Goal: Task Accomplishment & Management: Use online tool/utility

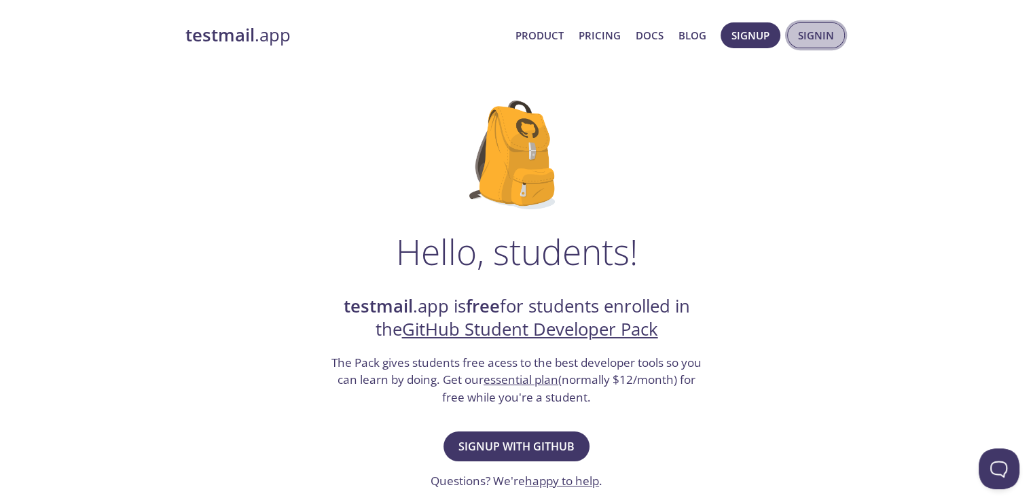
click at [800, 43] on span "Signin" at bounding box center [816, 35] width 36 height 18
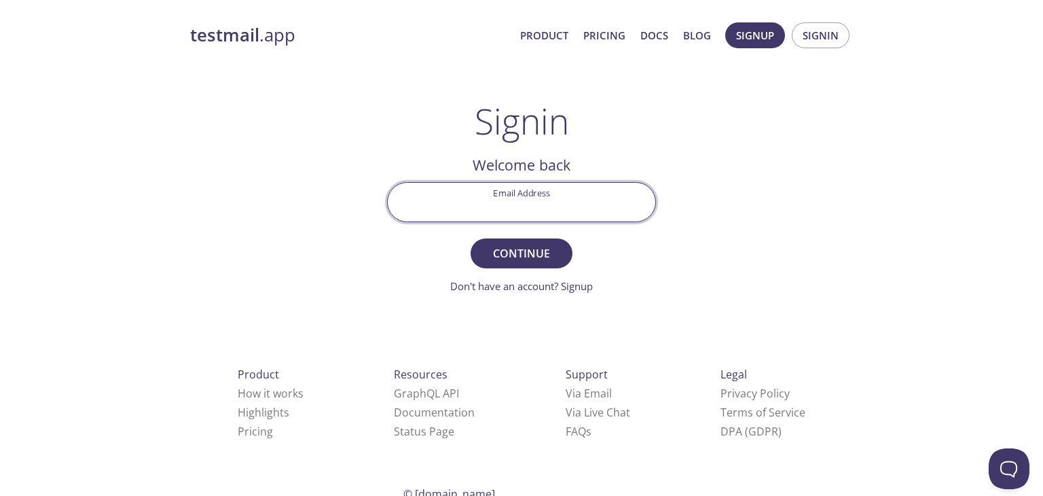
click at [538, 204] on input "Email Address" at bounding box center [521, 202] width 267 height 39
type input "[EMAIL_ADDRESS][DOMAIN_NAME]"
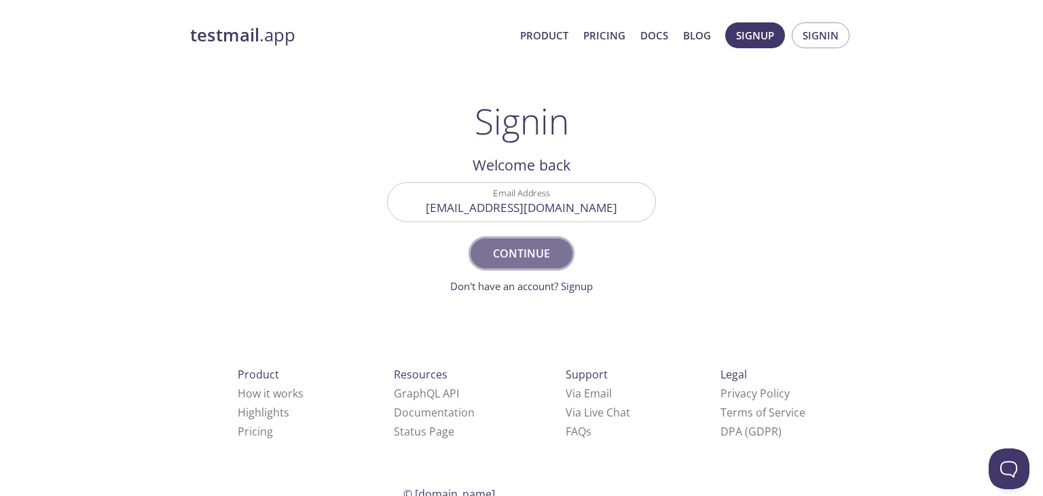
click at [535, 259] on span "Continue" at bounding box center [521, 253] width 72 height 19
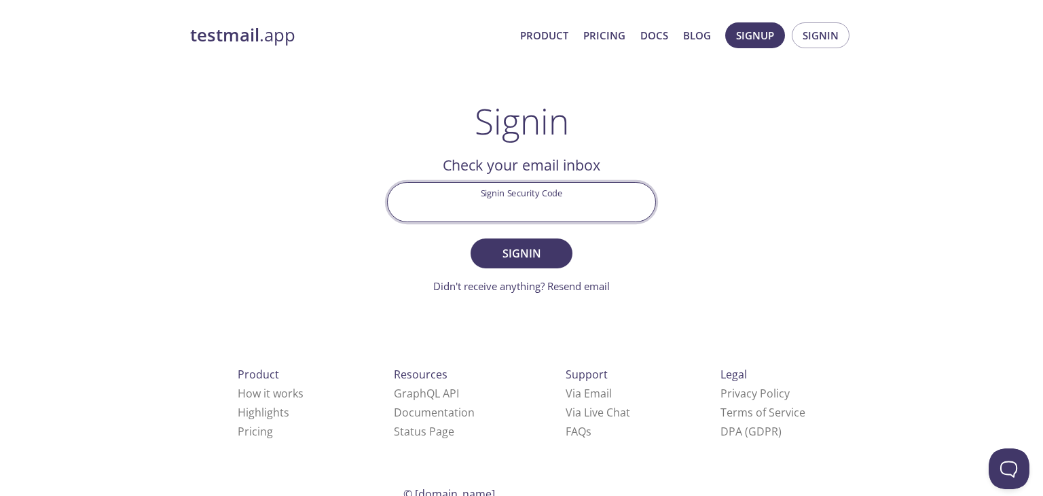
click at [548, 193] on input "Signin Security Code" at bounding box center [521, 202] width 267 height 39
paste input "TPQDZJT"
type input "TPQDZJT"
click at [470, 238] on button "Signin" at bounding box center [521, 253] width 102 height 30
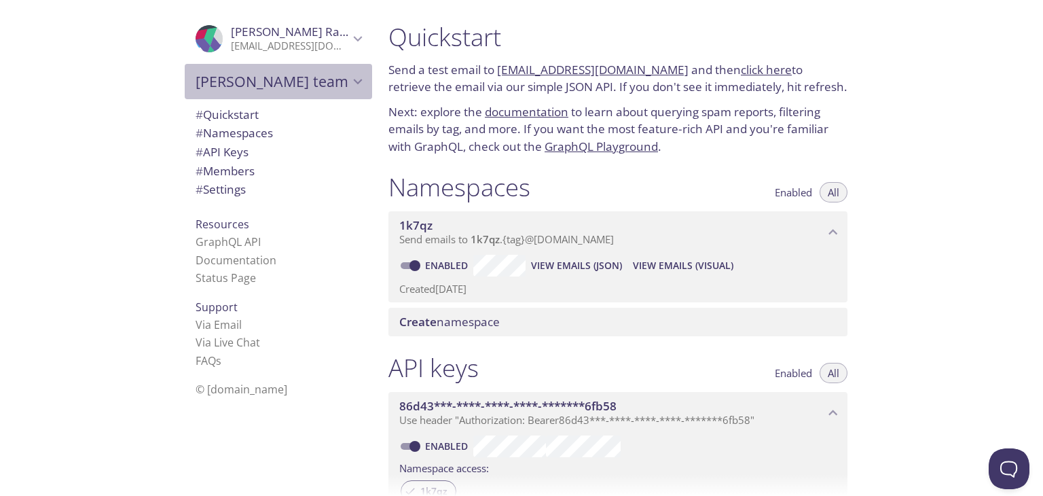
click at [349, 74] on icon "Hemanth's team" at bounding box center [358, 82] width 18 height 18
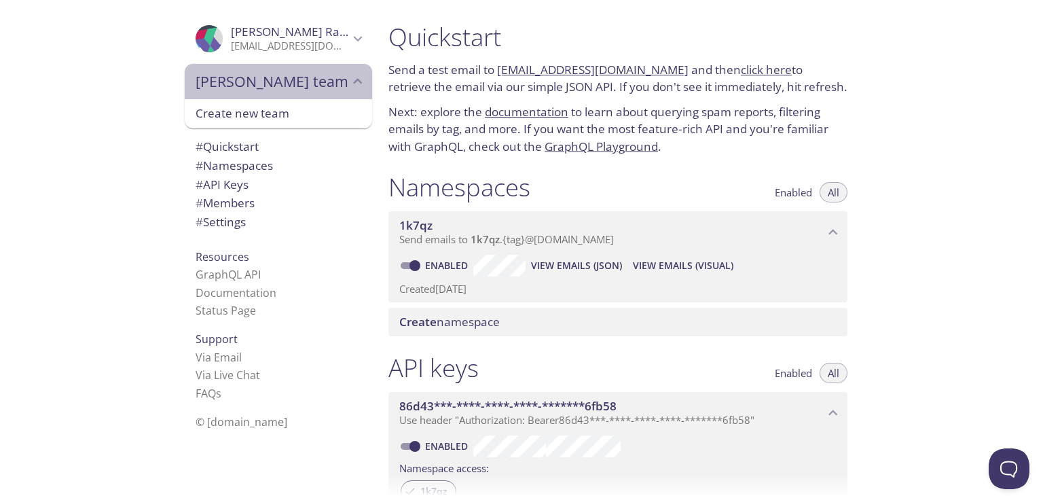
click at [349, 74] on icon "Hemanth's team" at bounding box center [358, 82] width 18 height 18
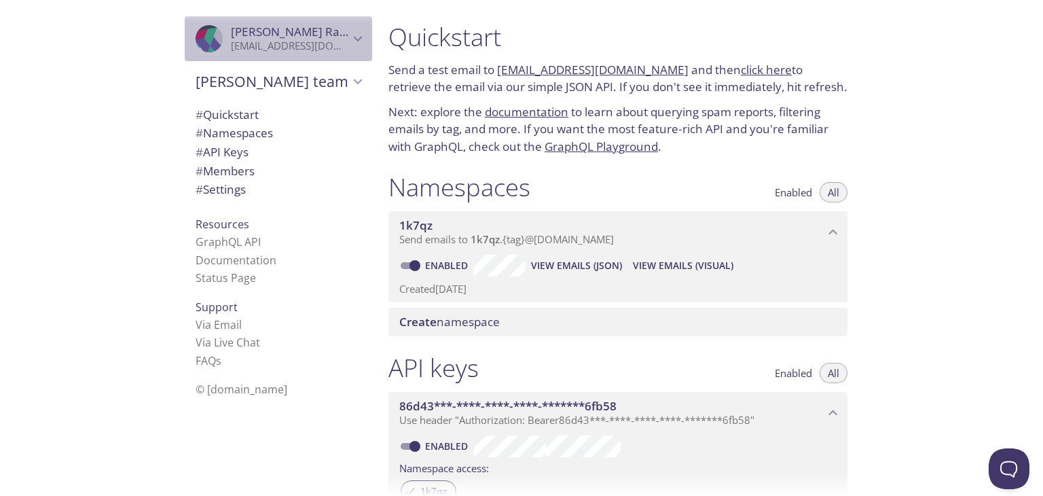
click at [349, 39] on icon "Hemanth Rasabhathula" at bounding box center [358, 39] width 18 height 18
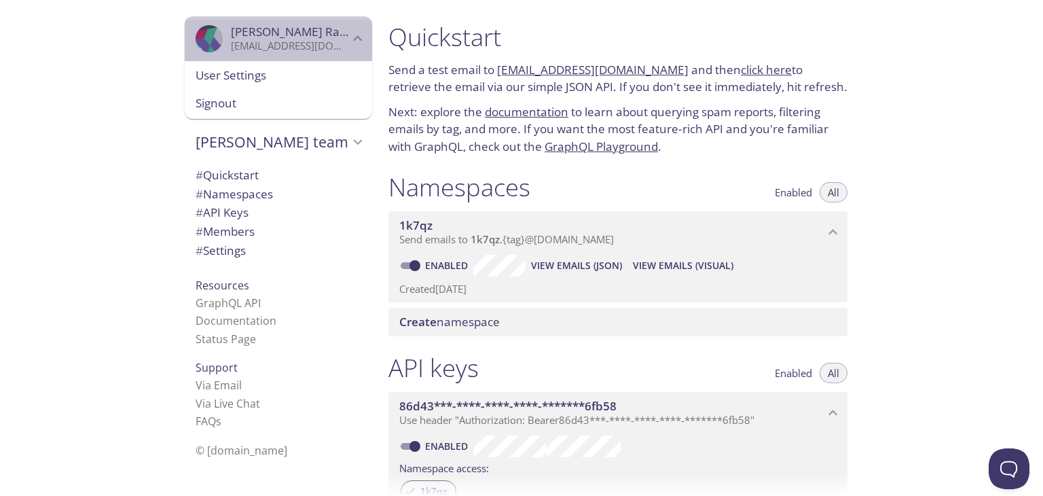
click at [349, 39] on icon "Hemanth Rasabhathula" at bounding box center [358, 39] width 18 height 18
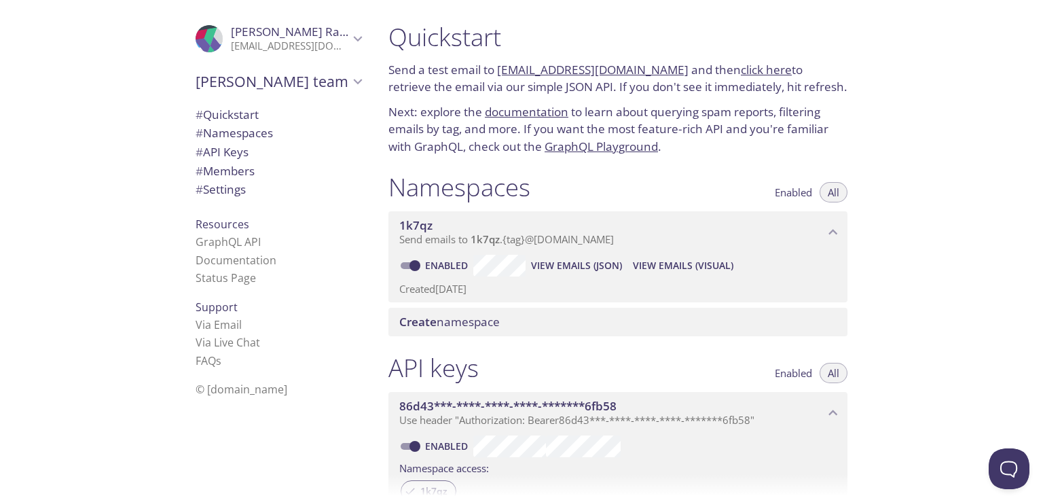
click at [741, 70] on link "click here" at bounding box center [766, 70] width 51 height 16
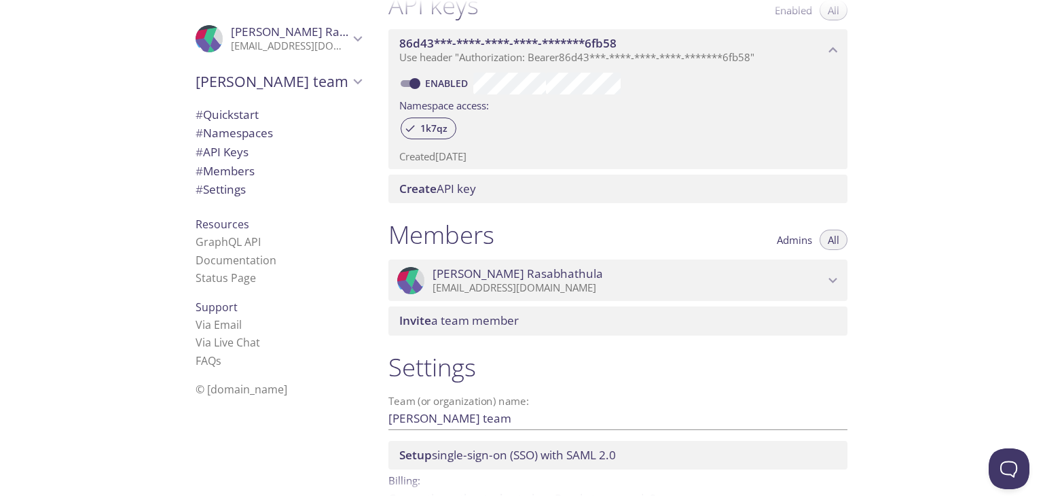
scroll to position [441, 0]
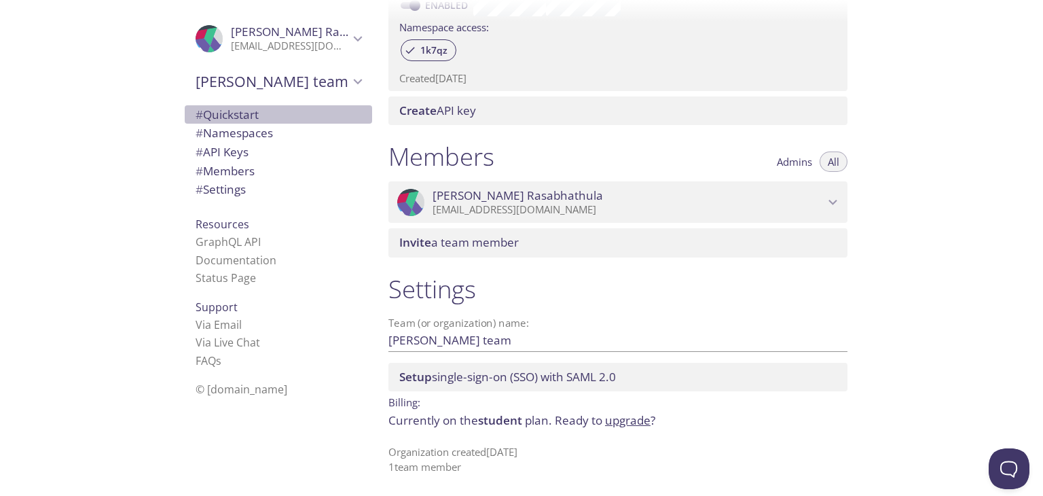
click at [220, 115] on span "# Quickstart" at bounding box center [227, 115] width 63 height 16
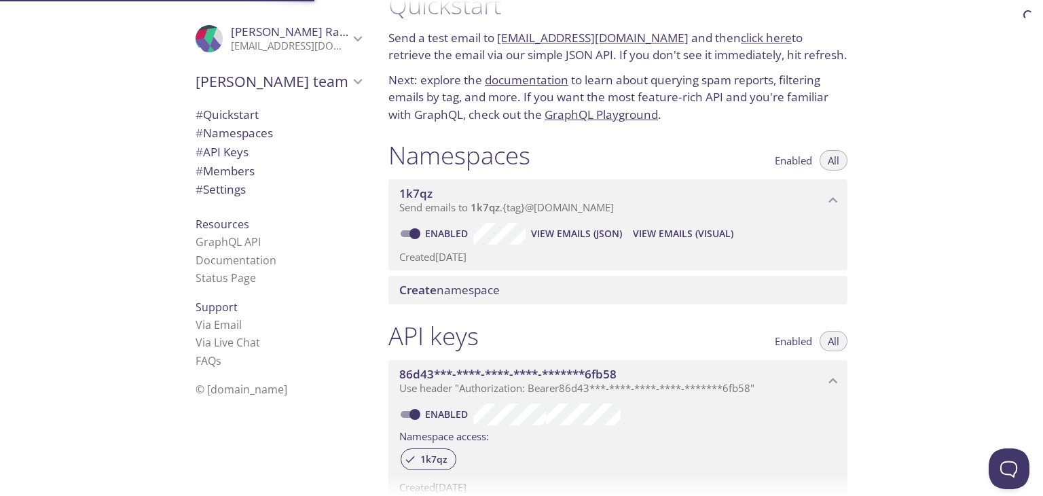
scroll to position [22, 0]
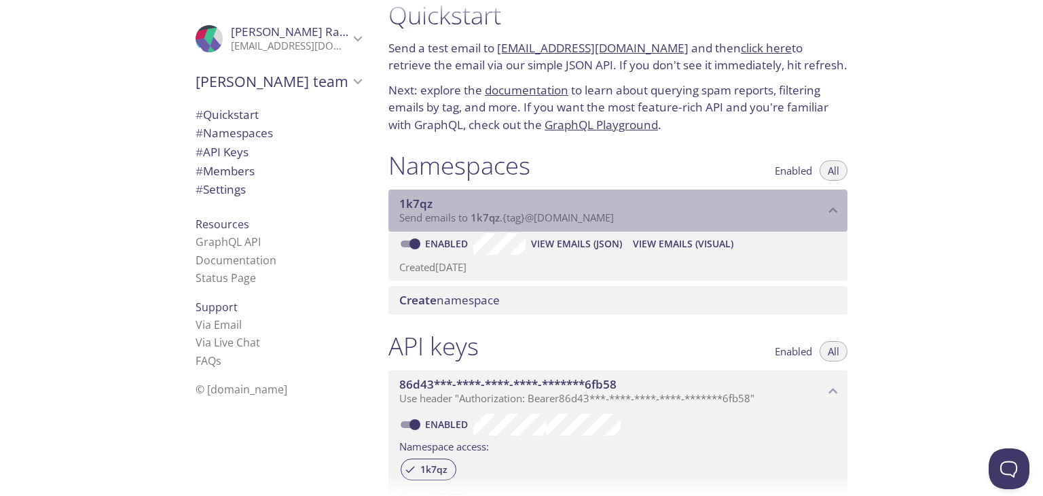
click at [521, 220] on span "Send emails to 1k7qz . {tag} @[DOMAIN_NAME]" at bounding box center [506, 217] width 215 height 14
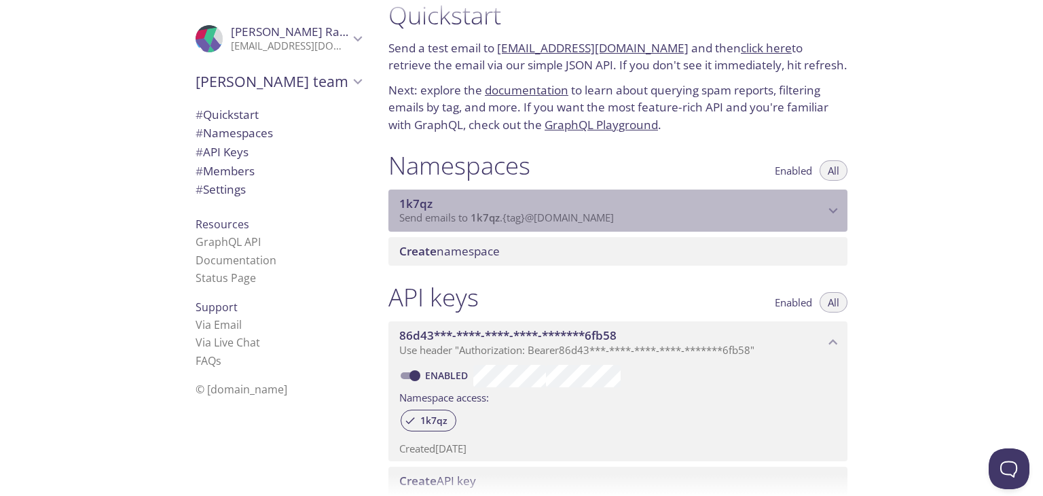
click at [521, 220] on span "Send emails to 1k7qz . {tag} @[DOMAIN_NAME]" at bounding box center [506, 217] width 215 height 14
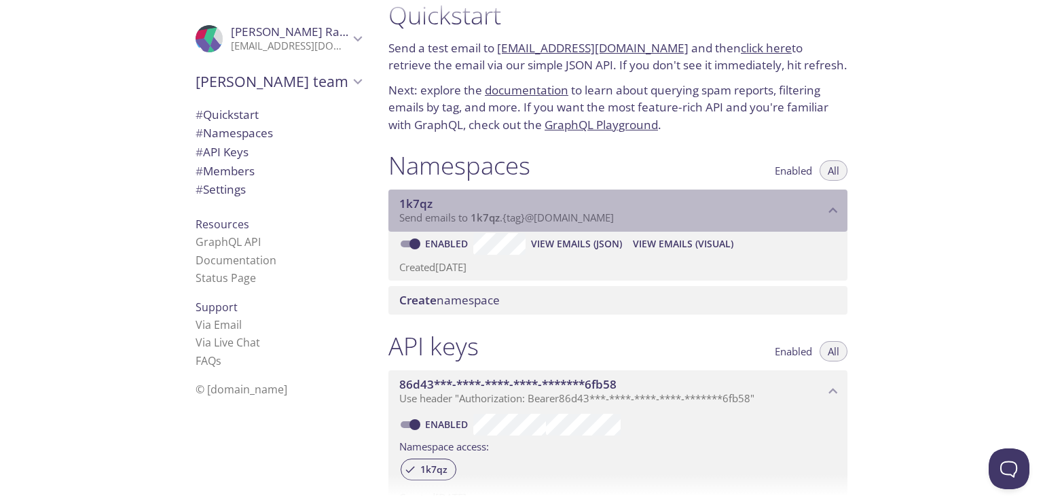
click at [570, 216] on span "Send emails to 1k7qz . {tag} @[DOMAIN_NAME]" at bounding box center [506, 217] width 215 height 14
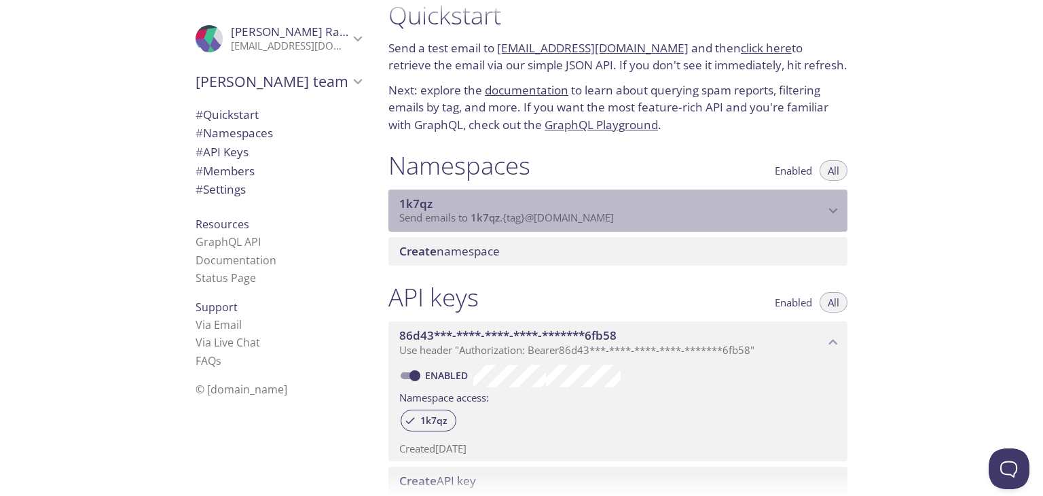
click at [570, 216] on span "Send emails to 1k7qz . {tag} @[DOMAIN_NAME]" at bounding box center [506, 217] width 215 height 14
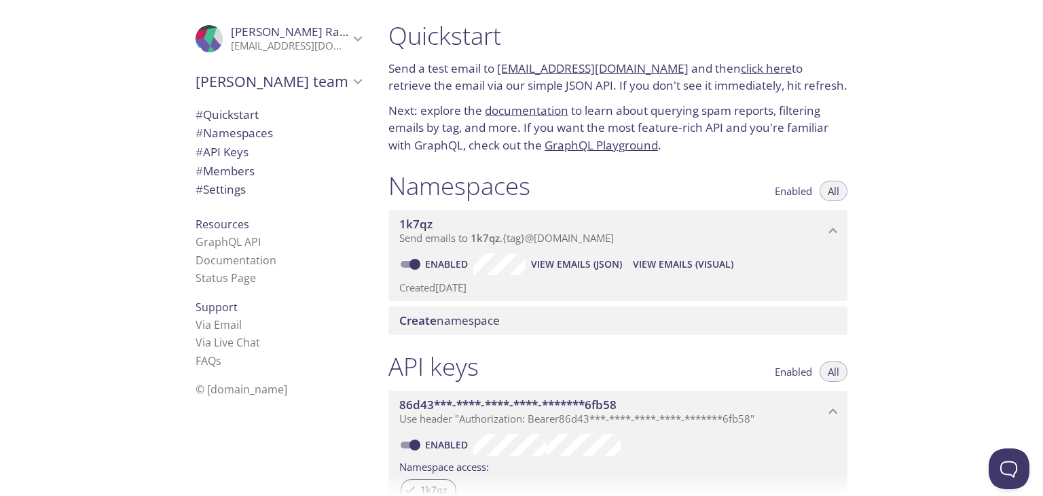
scroll to position [0, 0]
click at [561, 73] on link "[EMAIL_ADDRESS][DOMAIN_NAME]" at bounding box center [592, 70] width 191 height 16
click at [733, 160] on div "Quickstart Send a test email to [EMAIL_ADDRESS][DOMAIN_NAME] and then click her…" at bounding box center [617, 89] width 481 height 150
drag, startPoint x: 670, startPoint y: 69, endPoint x: 491, endPoint y: 71, distance: 179.2
click at [491, 71] on p "Send a test email to [EMAIL_ADDRESS][DOMAIN_NAME] and then click here to retrie…" at bounding box center [617, 78] width 459 height 35
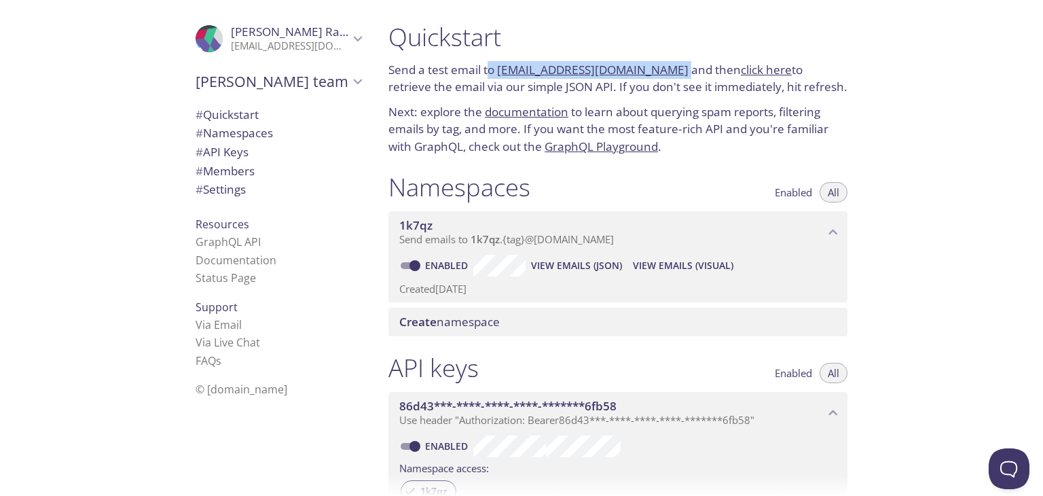
copy p "o [EMAIL_ADDRESS][DOMAIN_NAME]"
click at [726, 199] on div "Namespaces Enabled All" at bounding box center [617, 189] width 459 height 34
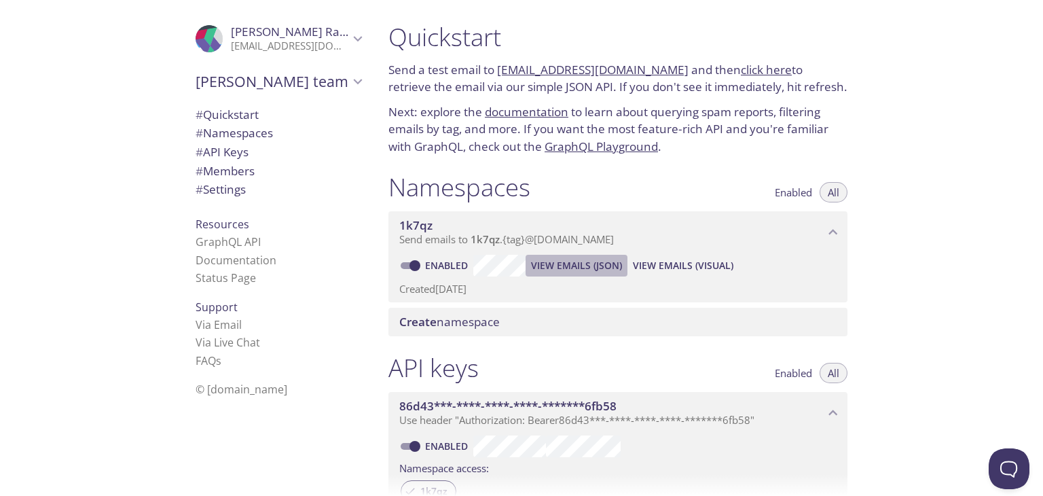
click at [587, 273] on span "View Emails (JSON)" at bounding box center [576, 265] width 91 height 16
click at [711, 263] on span "View Emails (Visual)" at bounding box center [683, 265] width 100 height 16
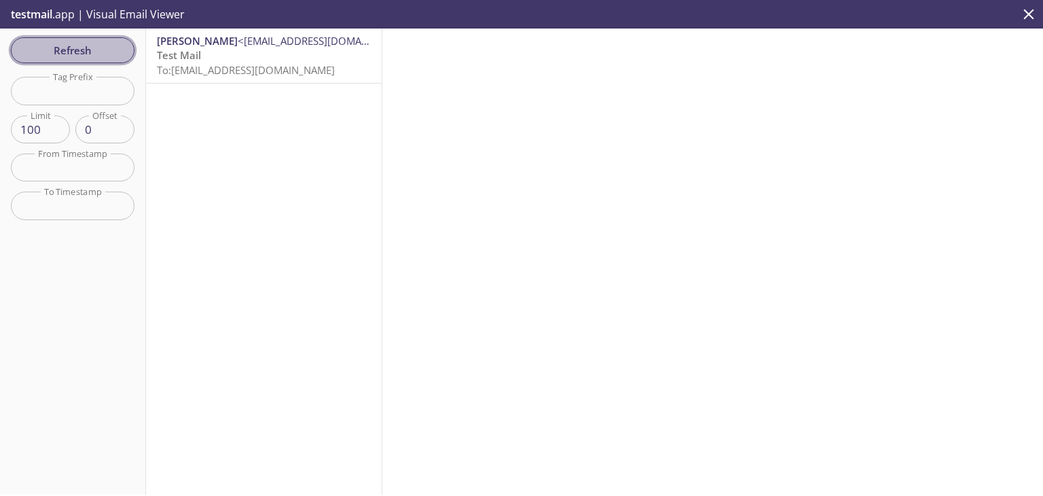
click at [103, 50] on span "Refresh" at bounding box center [73, 50] width 102 height 18
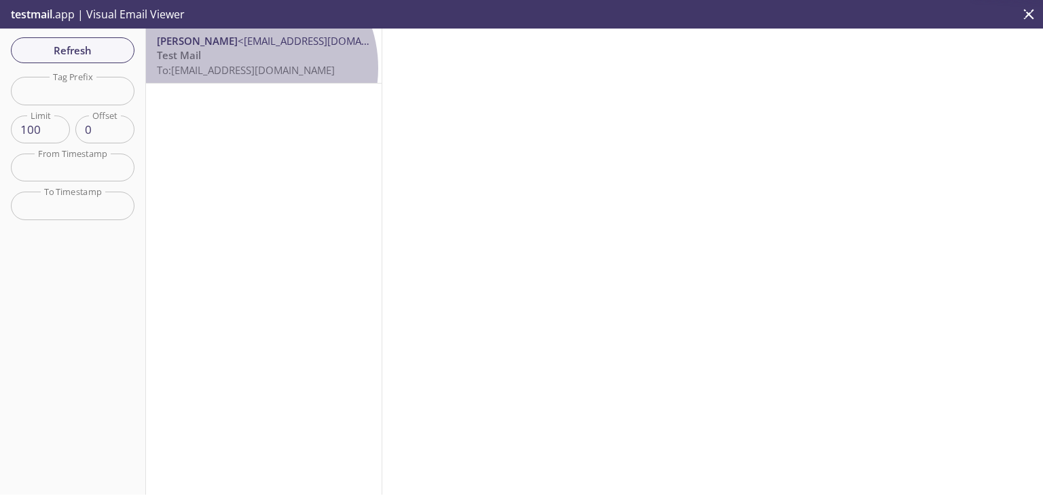
click at [247, 68] on span "To: [EMAIL_ADDRESS][DOMAIN_NAME]" at bounding box center [246, 70] width 178 height 14
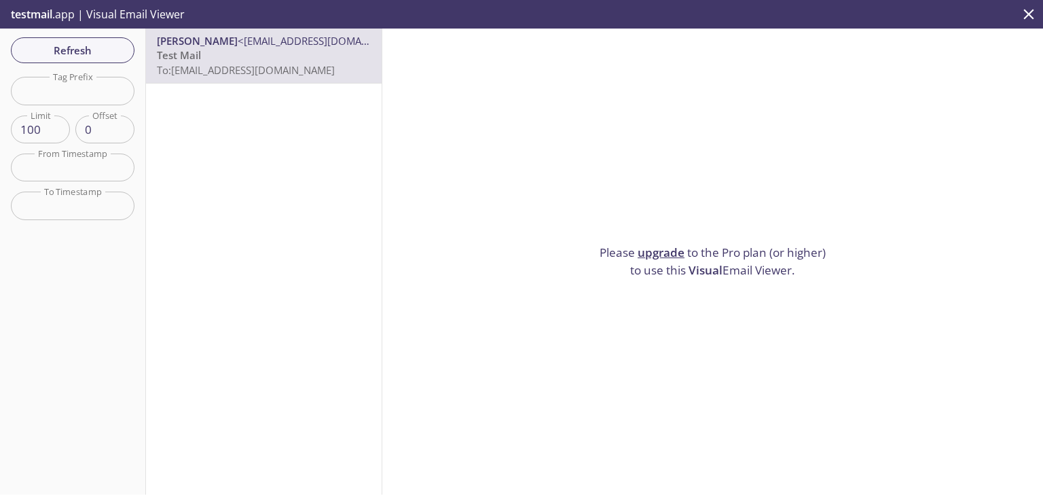
click at [722, 259] on p "Please upgrade to the Pro plan (or higher) to use this Visual Email Viewer." at bounding box center [713, 261] width 238 height 35
click at [47, 134] on input "100" at bounding box center [40, 129] width 59 height 28
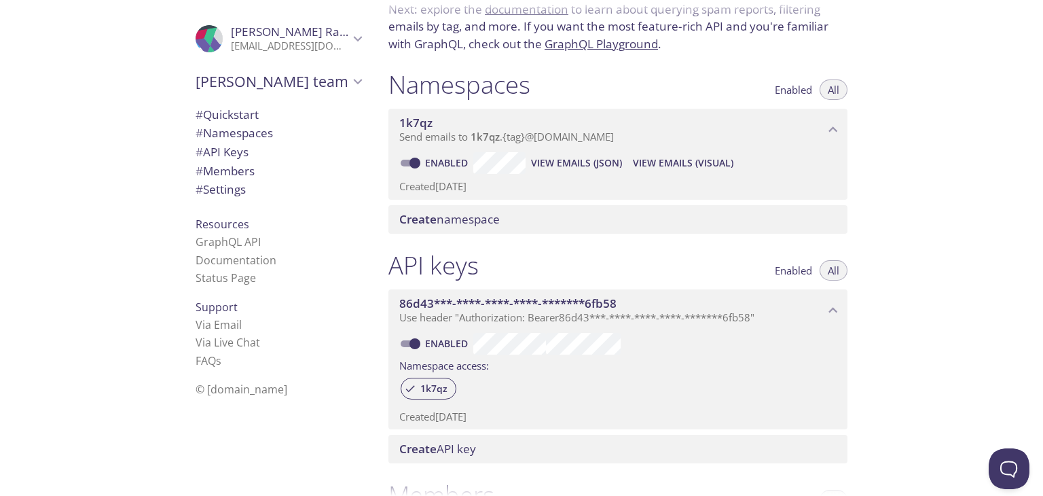
scroll to position [110, 0]
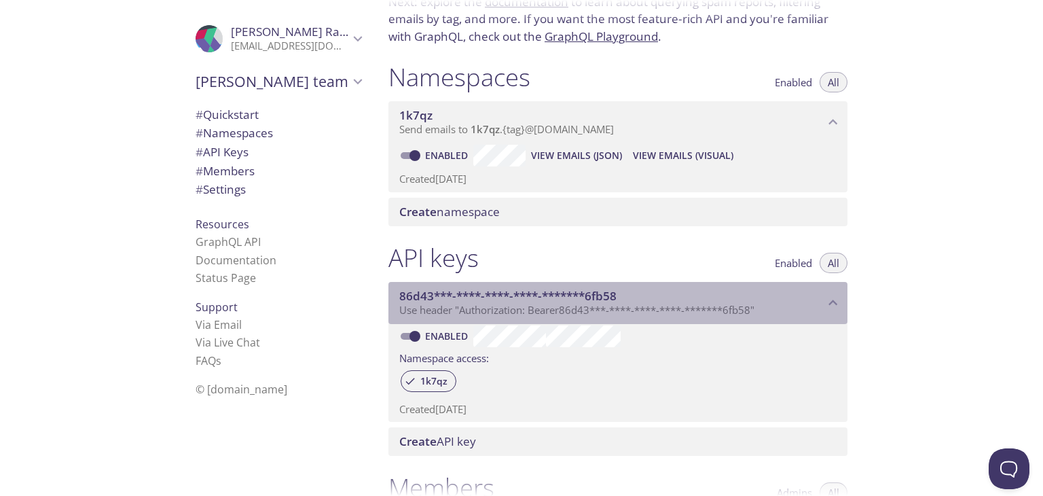
click at [529, 305] on span "Use header "Authorization: Bearer 86d43***-****-****-****-*******6fb58 "" at bounding box center [576, 310] width 355 height 14
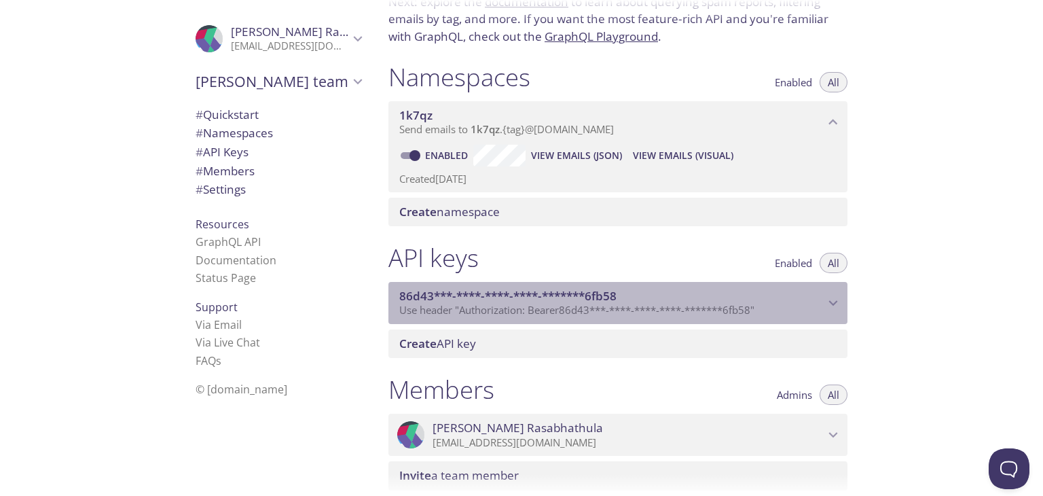
click at [529, 305] on span "Use header "Authorization: Bearer 86d43***-****-****-****-*******6fb58 "" at bounding box center [576, 310] width 355 height 14
